Goal: Task Accomplishment & Management: Complete application form

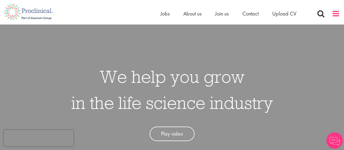
click at [338, 17] on span at bounding box center [336, 14] width 8 height 8
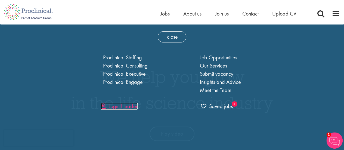
click at [121, 105] on link "Login Header" at bounding box center [119, 106] width 37 height 7
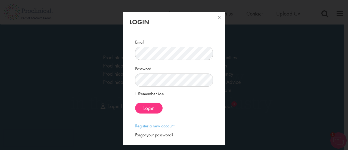
click at [154, 89] on form "Email Password Remember Me Login" at bounding box center [173, 70] width 69 height 85
click at [139, 94] on label "Remember Me" at bounding box center [149, 94] width 29 height 7
click at [148, 105] on span "Login" at bounding box center [148, 108] width 11 height 7
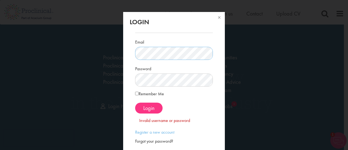
click at [83, 52] on div "Login Email Password Remember Me" at bounding box center [174, 75] width 348 height 150
click at [147, 106] on span "Login" at bounding box center [148, 108] width 11 height 7
click at [154, 142] on div "Forgot your password?" at bounding box center [174, 141] width 78 height 6
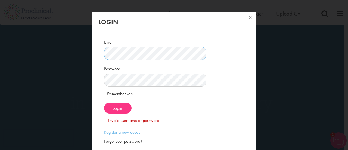
click at [85, 52] on div "Login Email Password Remember Me" at bounding box center [174, 75] width 348 height 150
click at [145, 142] on div "Forgot your password?" at bounding box center [174, 141] width 140 height 6
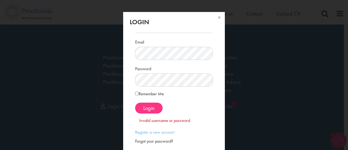
click at [145, 142] on div "Forgot your password?" at bounding box center [174, 141] width 78 height 6
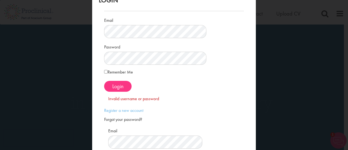
scroll to position [58, 0]
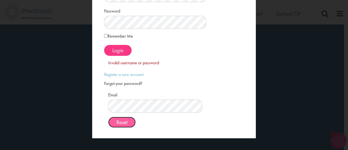
click at [128, 122] on span "Reset" at bounding box center [121, 122] width 11 height 7
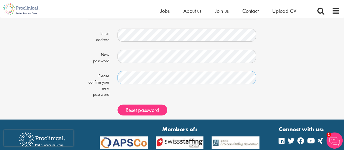
scroll to position [53, 0]
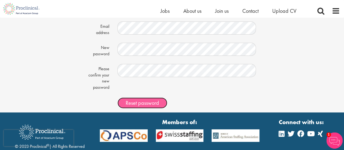
click at [145, 102] on span "Reset password" at bounding box center [142, 102] width 33 height 7
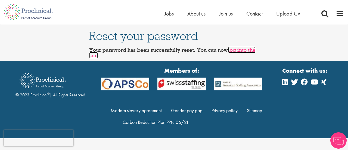
click at [245, 50] on link "log into the site" at bounding box center [172, 53] width 167 height 12
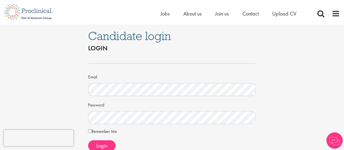
click at [98, 131] on label "Remember Me" at bounding box center [102, 131] width 29 height 7
click at [102, 145] on span "Login" at bounding box center [101, 145] width 11 height 7
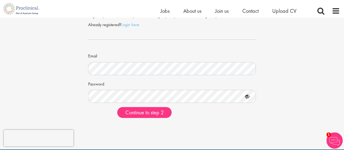
scroll to position [30, 0]
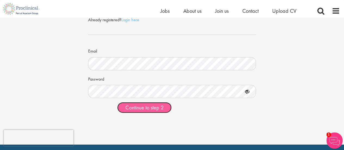
click at [146, 108] on span "Continue to step 2" at bounding box center [144, 107] width 38 height 7
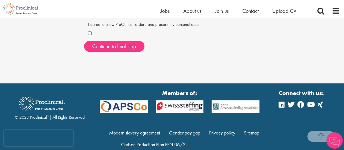
scroll to position [166, 0]
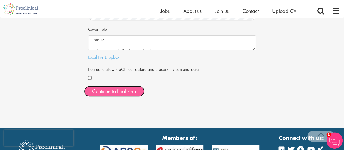
click at [118, 94] on button "Continue to final step" at bounding box center [114, 91] width 60 height 11
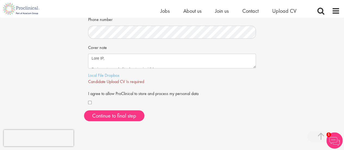
scroll to position [139, 0]
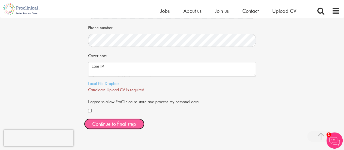
click at [108, 124] on span "Continue to final step" at bounding box center [114, 123] width 44 height 7
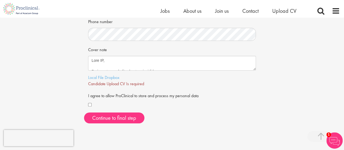
scroll to position [146, 0]
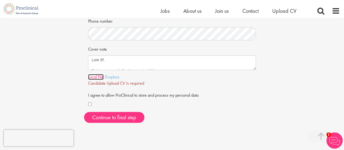
click at [97, 79] on link "Local File" at bounding box center [96, 77] width 16 height 6
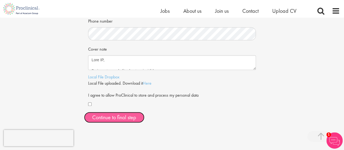
click at [127, 116] on span "Continue to final step" at bounding box center [114, 117] width 44 height 7
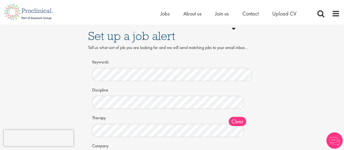
scroll to position [0, 0]
click at [299, 75] on div "Set up a job alert Tell us what sort of job you are looking for and we will sen…" at bounding box center [172, 121] width 352 height 194
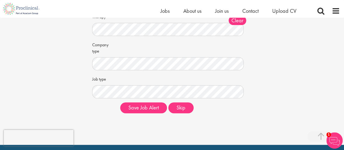
scroll to position [108, 0]
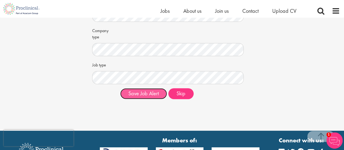
click at [155, 95] on button "Save Job Alert" at bounding box center [143, 93] width 47 height 11
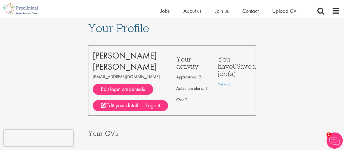
scroll to position [13, 0]
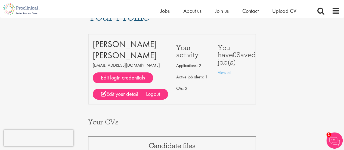
drag, startPoint x: 343, startPoint y: 41, endPoint x: 344, endPoint y: 48, distance: 7.9
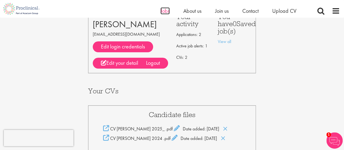
click at [165, 10] on span "Jobs" at bounding box center [165, 10] width 9 height 7
